Goal: Navigation & Orientation: Go to known website

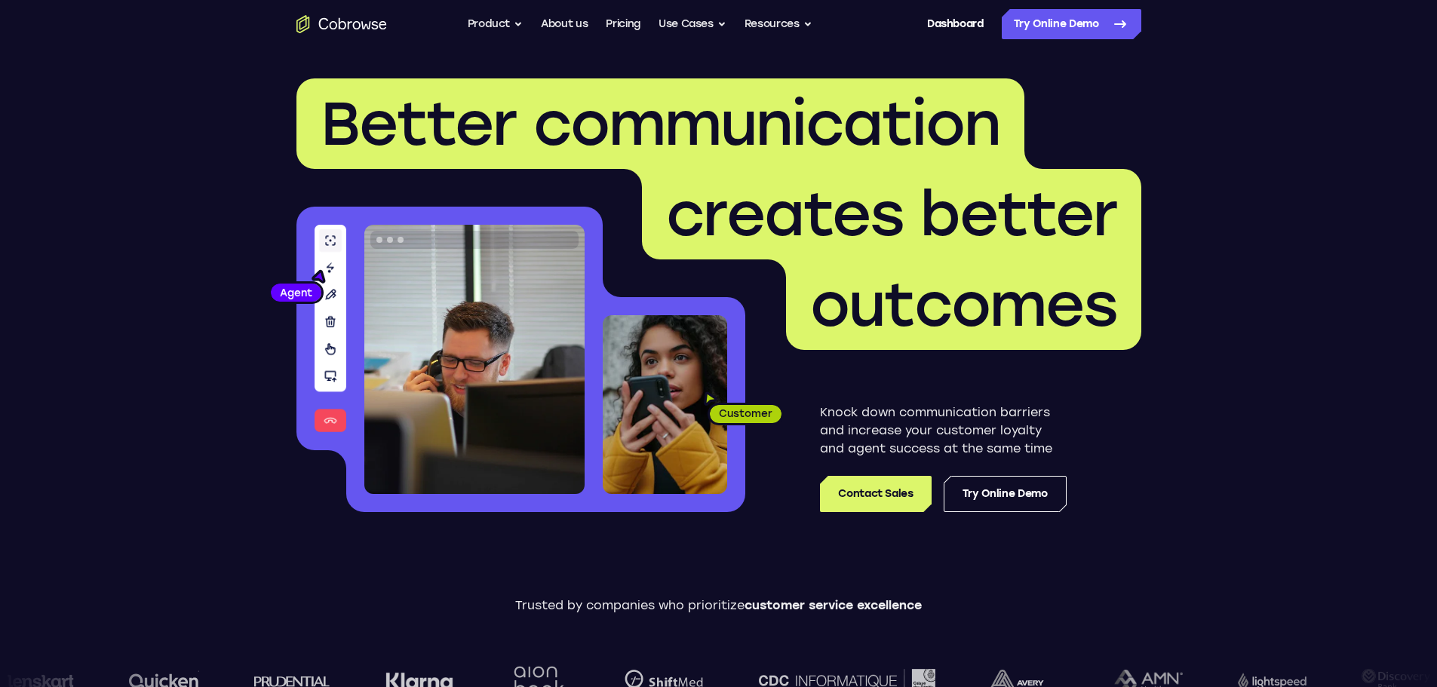
click at [346, 25] on icon "Go to the home page" at bounding box center [341, 24] width 91 height 18
